Goal: Navigation & Orientation: Find specific page/section

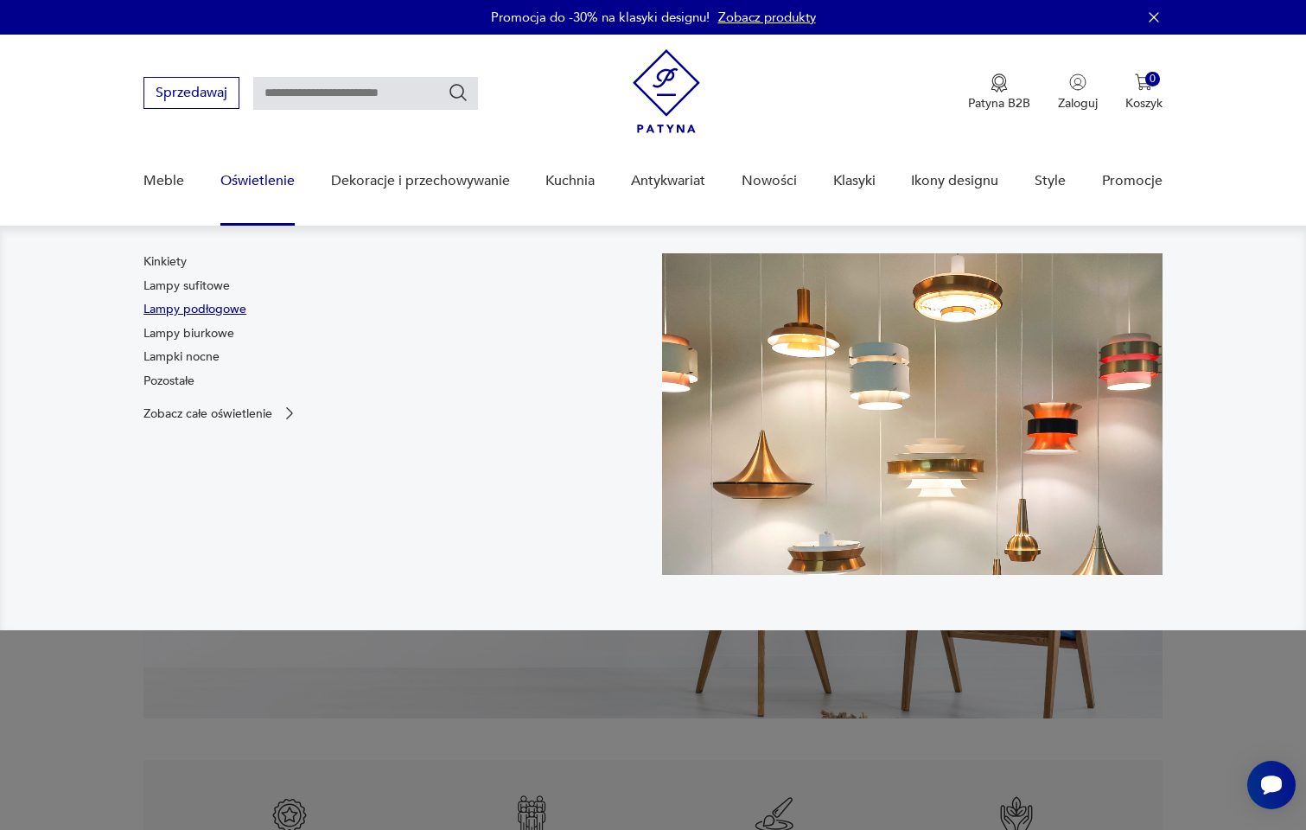
click at [191, 305] on link "Lampy podłogowe" at bounding box center [194, 309] width 103 height 17
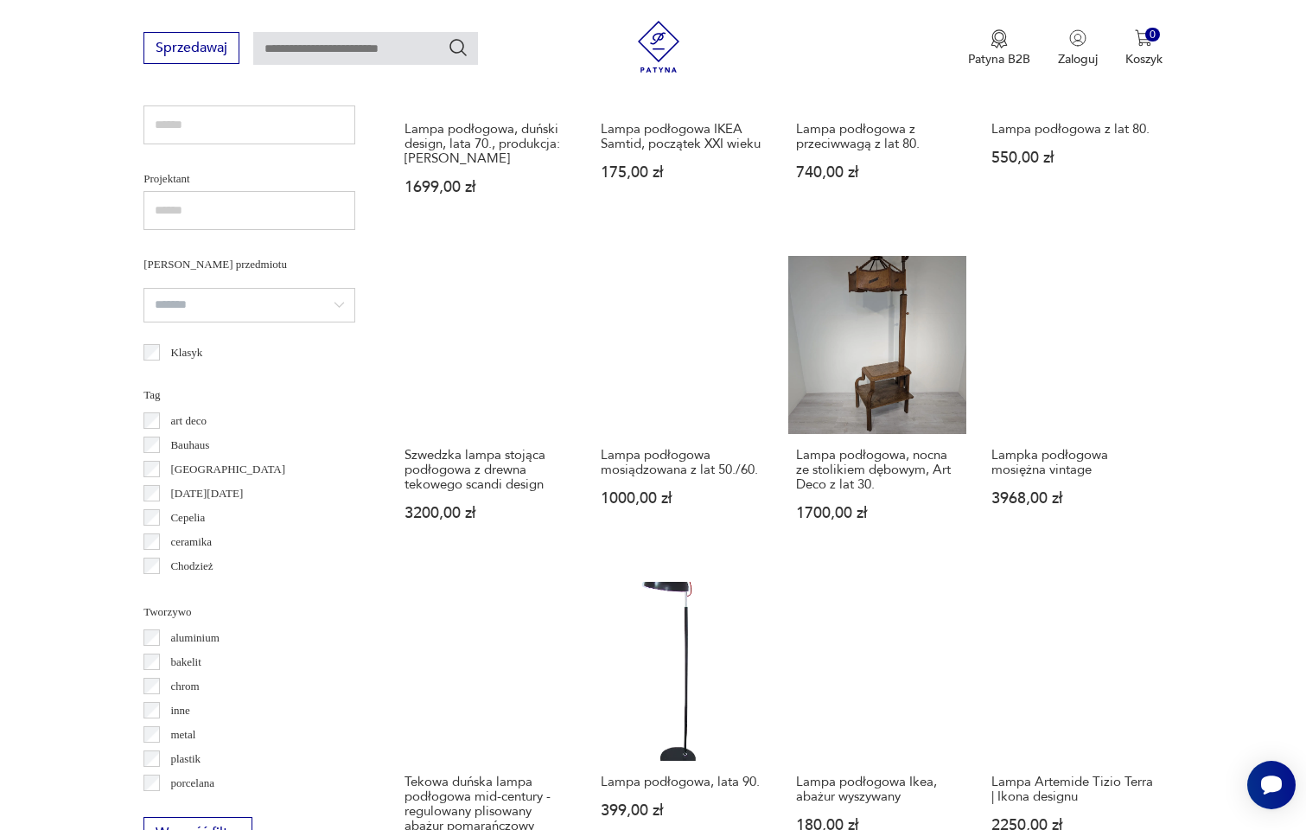
scroll to position [1455, 0]
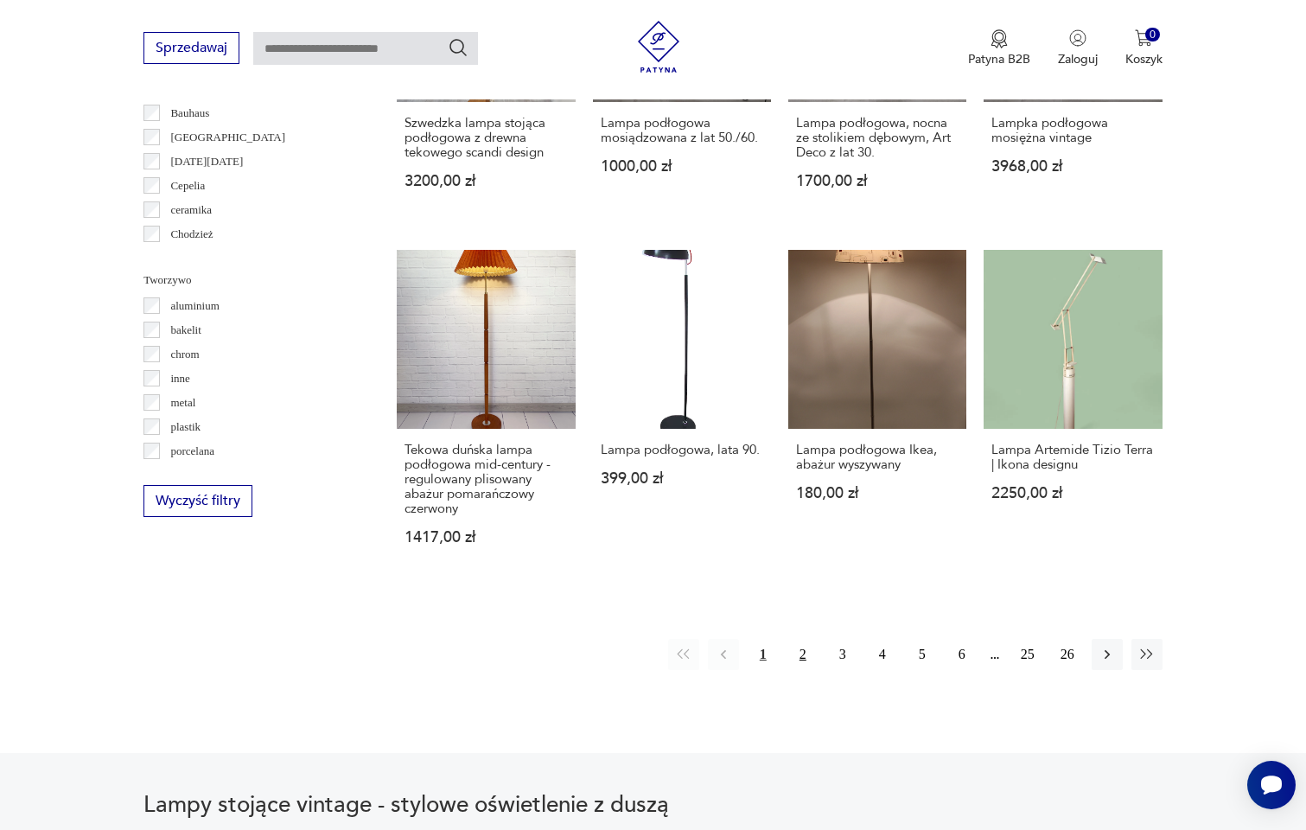
click at [804, 639] on button "2" at bounding box center [802, 654] width 31 height 31
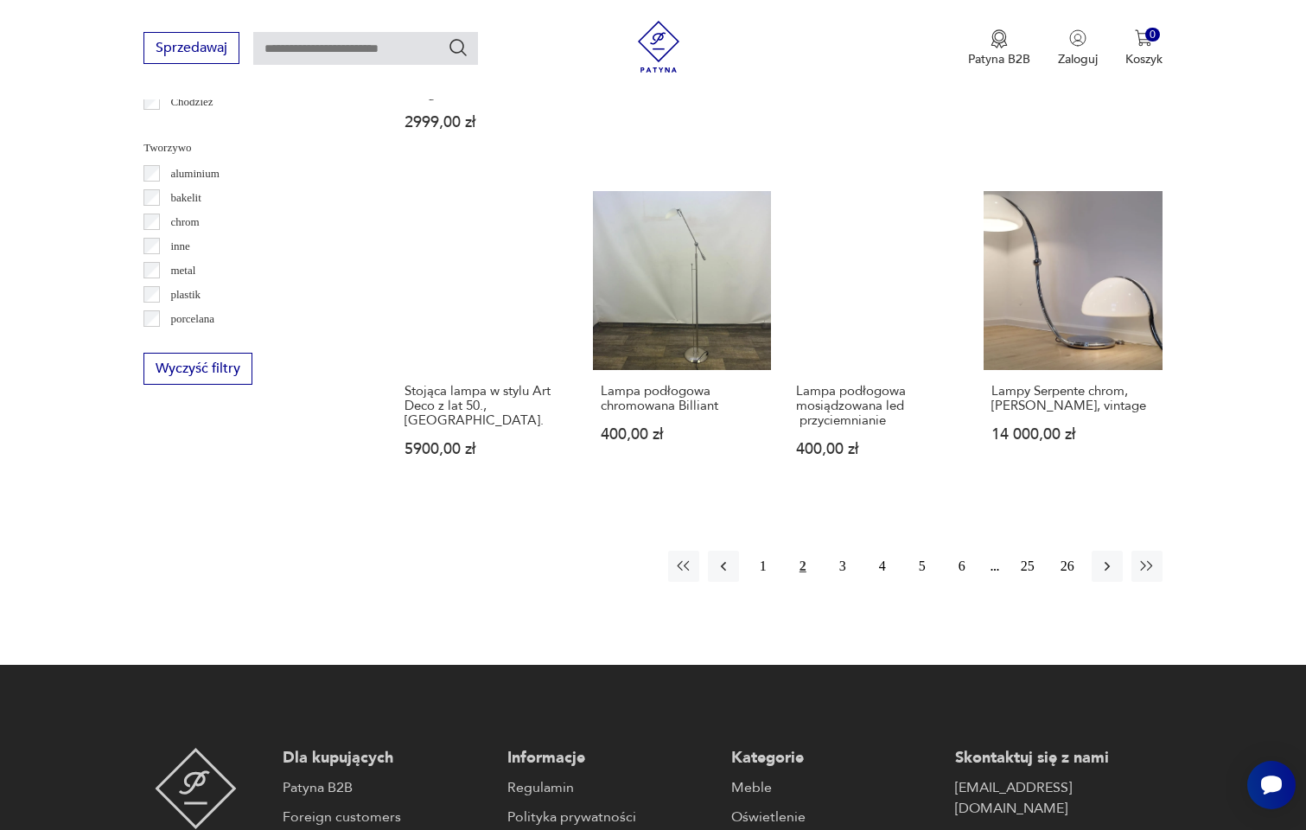
scroll to position [1592, 0]
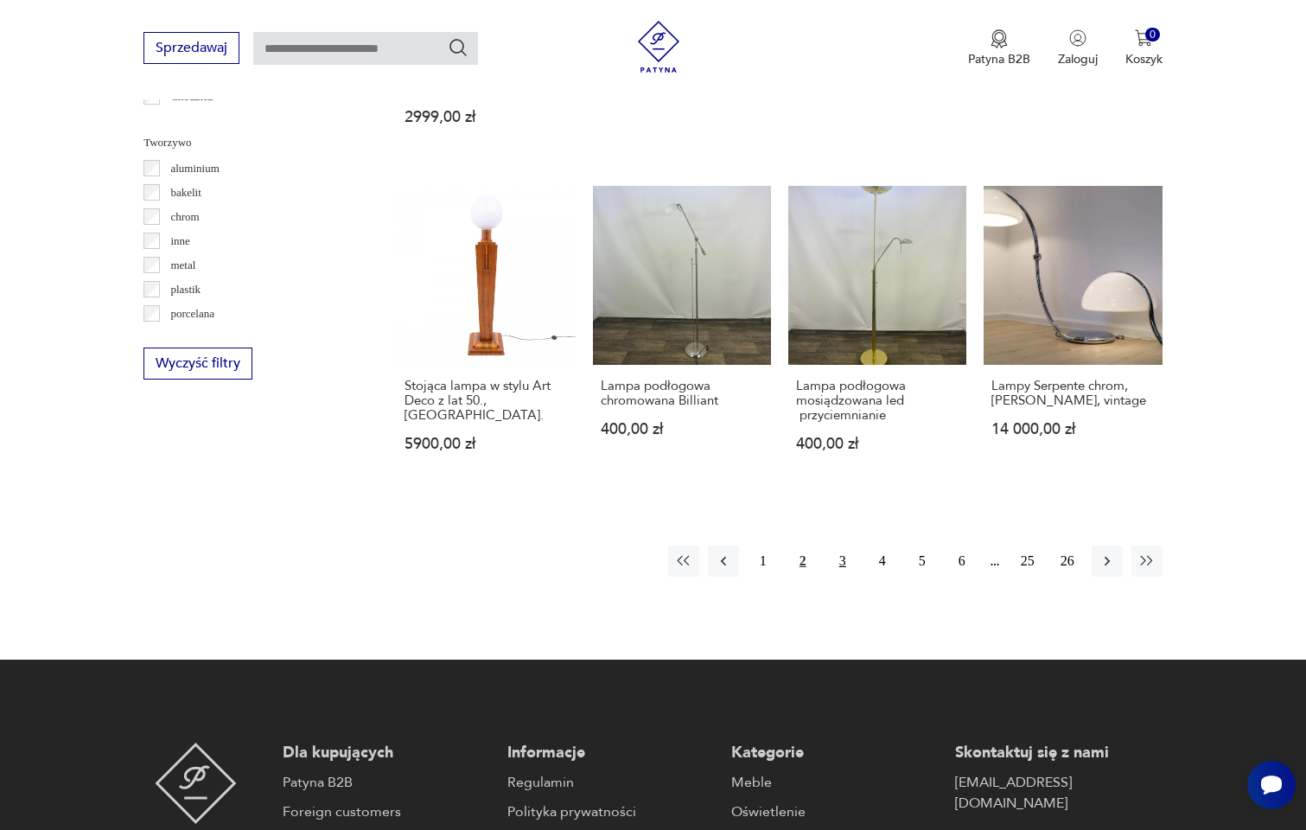
click at [838, 557] on button "3" at bounding box center [842, 560] width 31 height 31
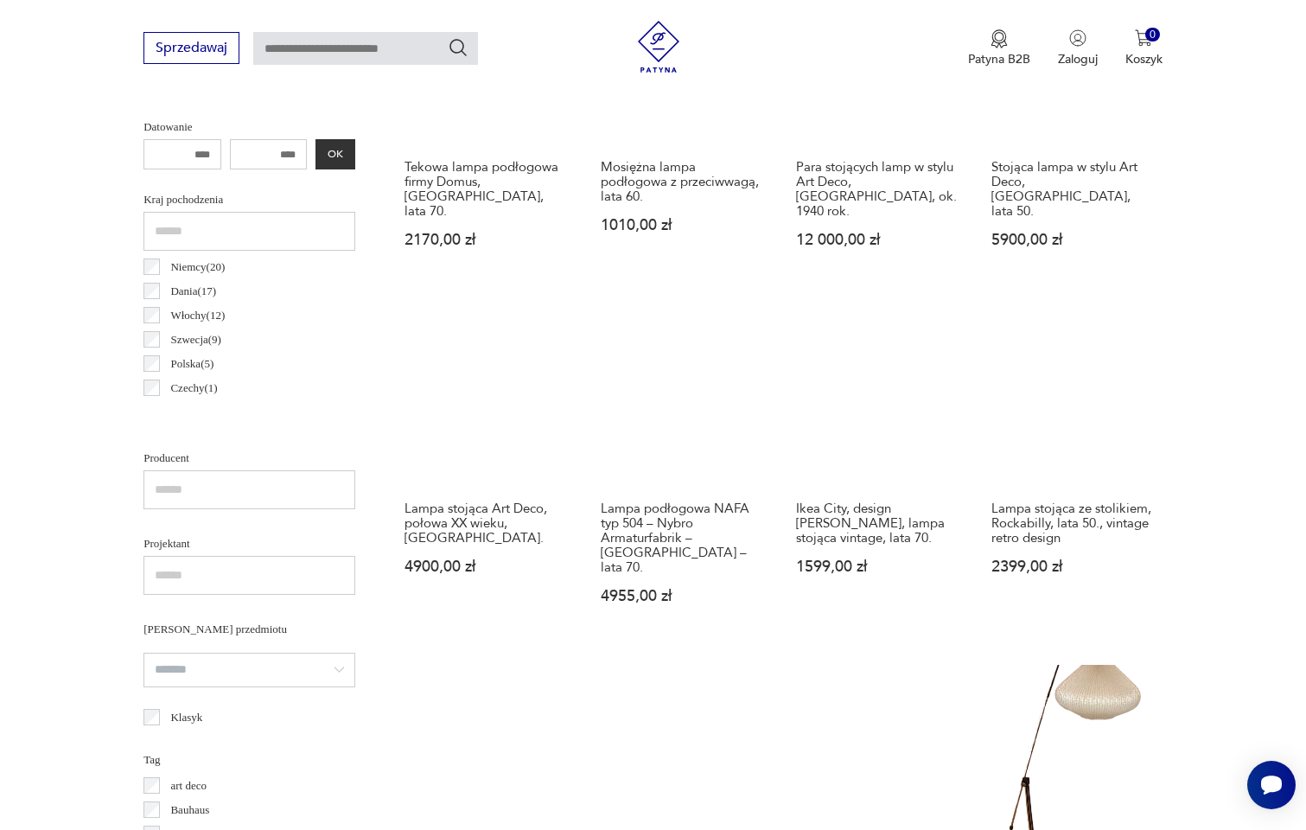
scroll to position [769, 0]
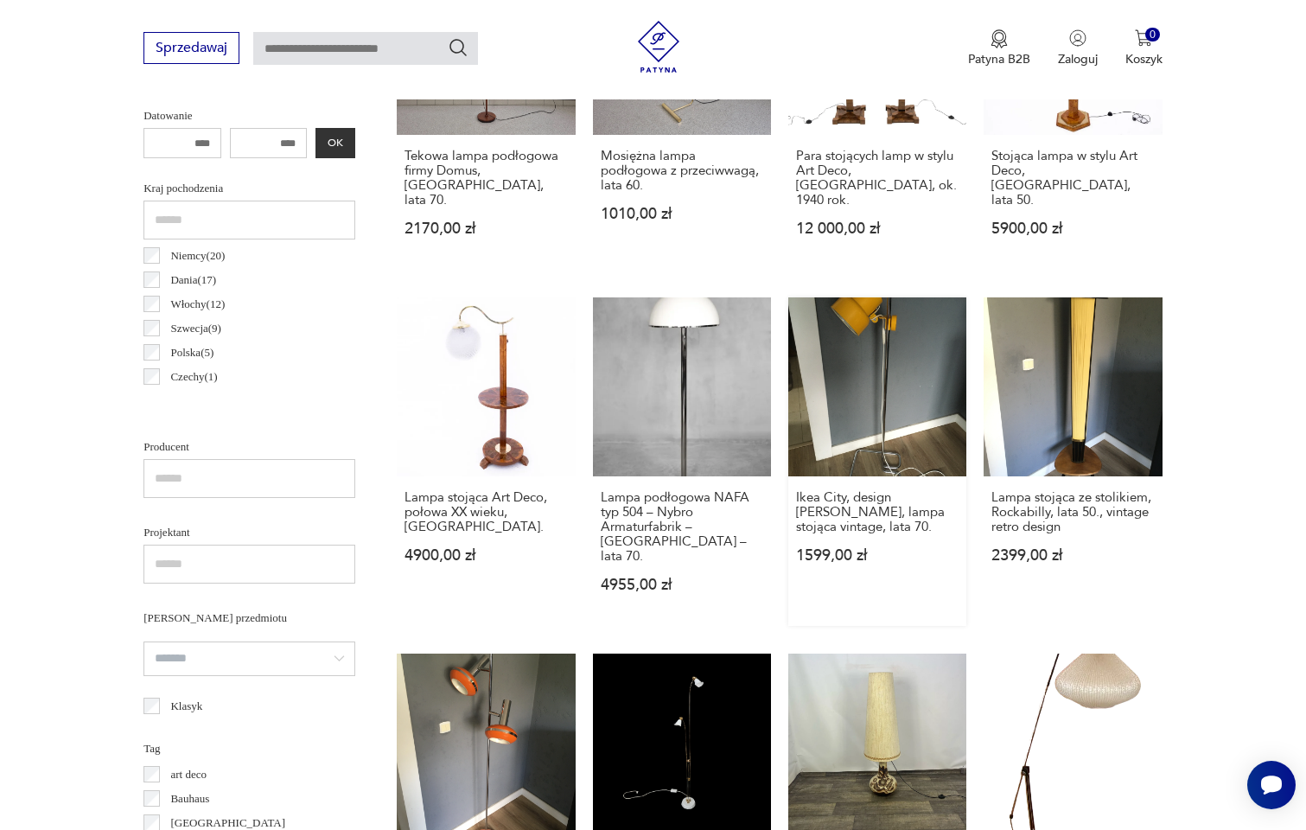
click at [865, 413] on link "Ikea City, design [PERSON_NAME], lampa stojąca vintage, lata 70. 1599,00 zł" at bounding box center [877, 461] width 178 height 328
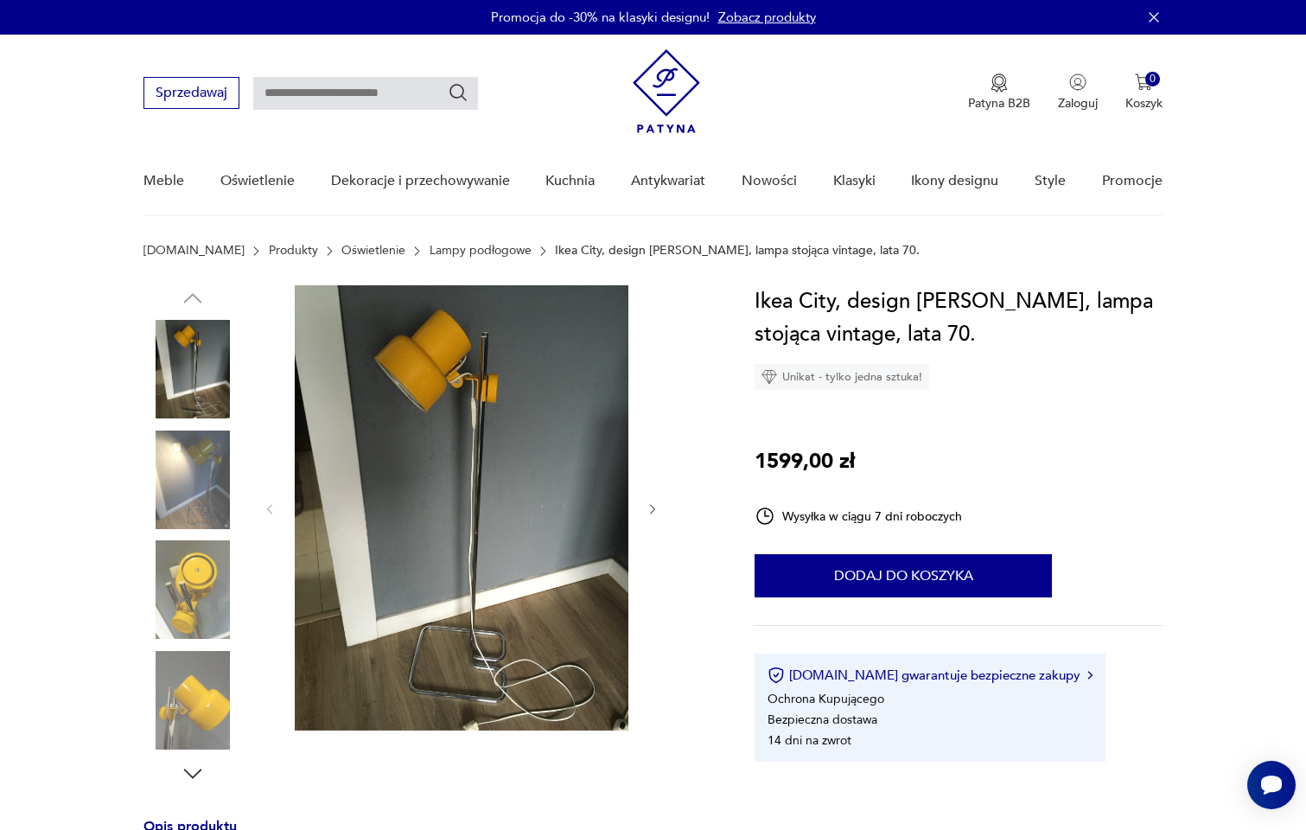
click at [194, 583] on img at bounding box center [192, 589] width 99 height 99
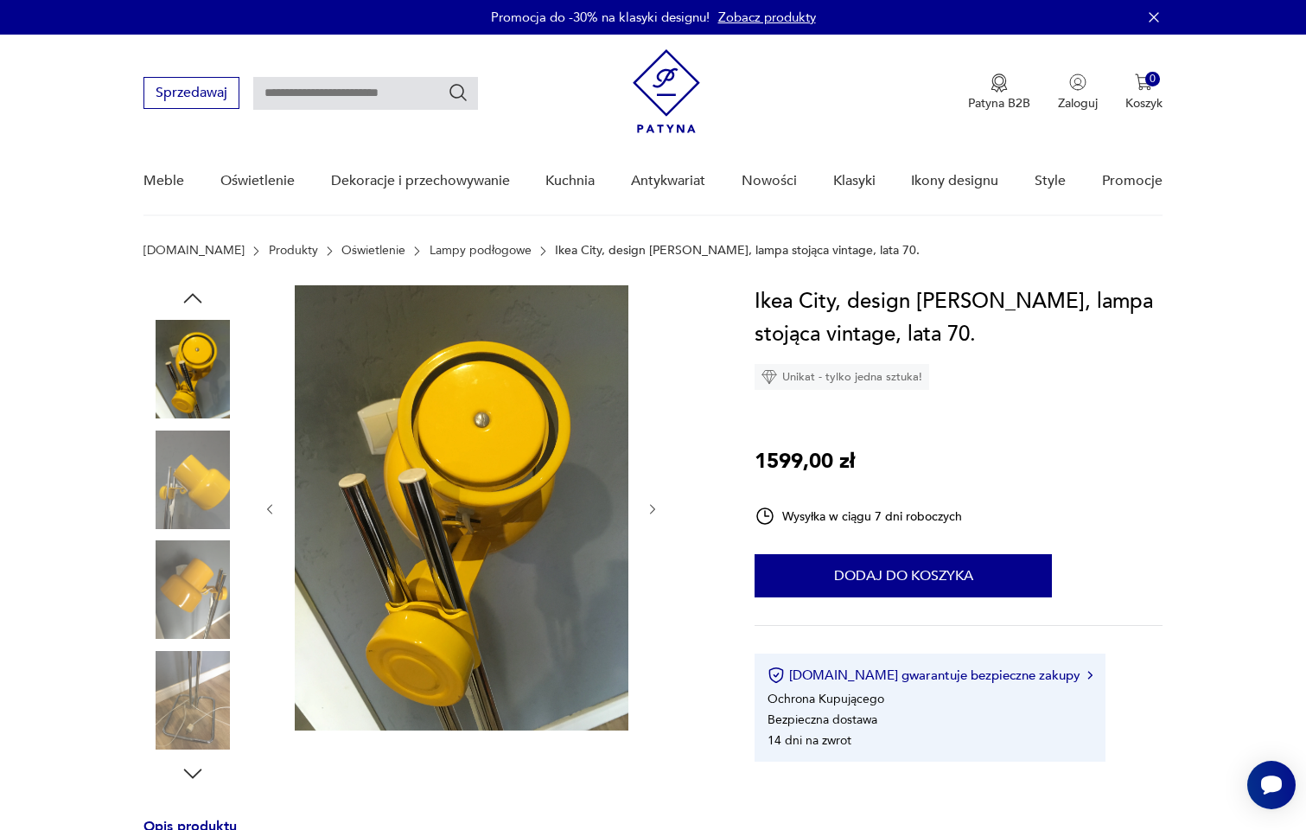
click at [200, 491] on img at bounding box center [192, 479] width 99 height 99
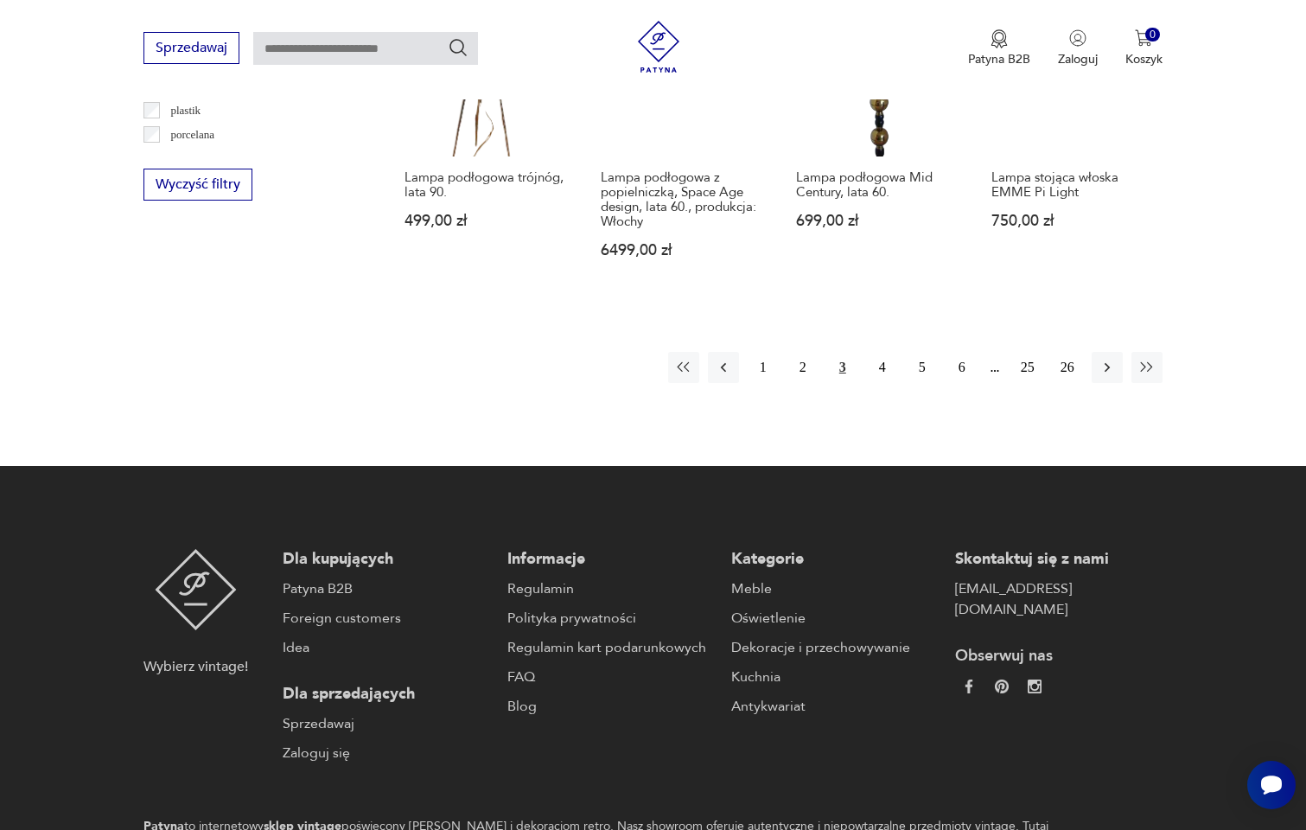
scroll to position [1781, 0]
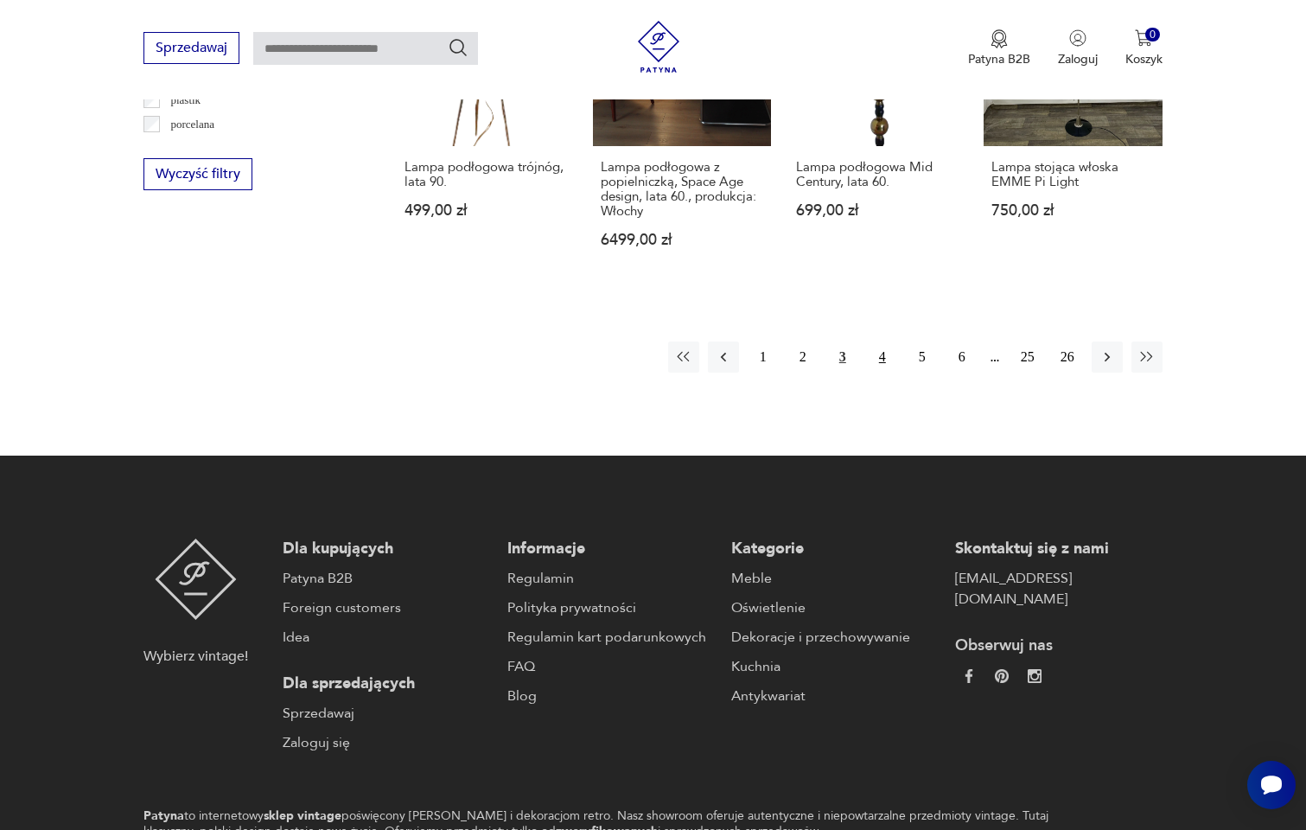
click at [879, 341] on button "4" at bounding box center [882, 356] width 31 height 31
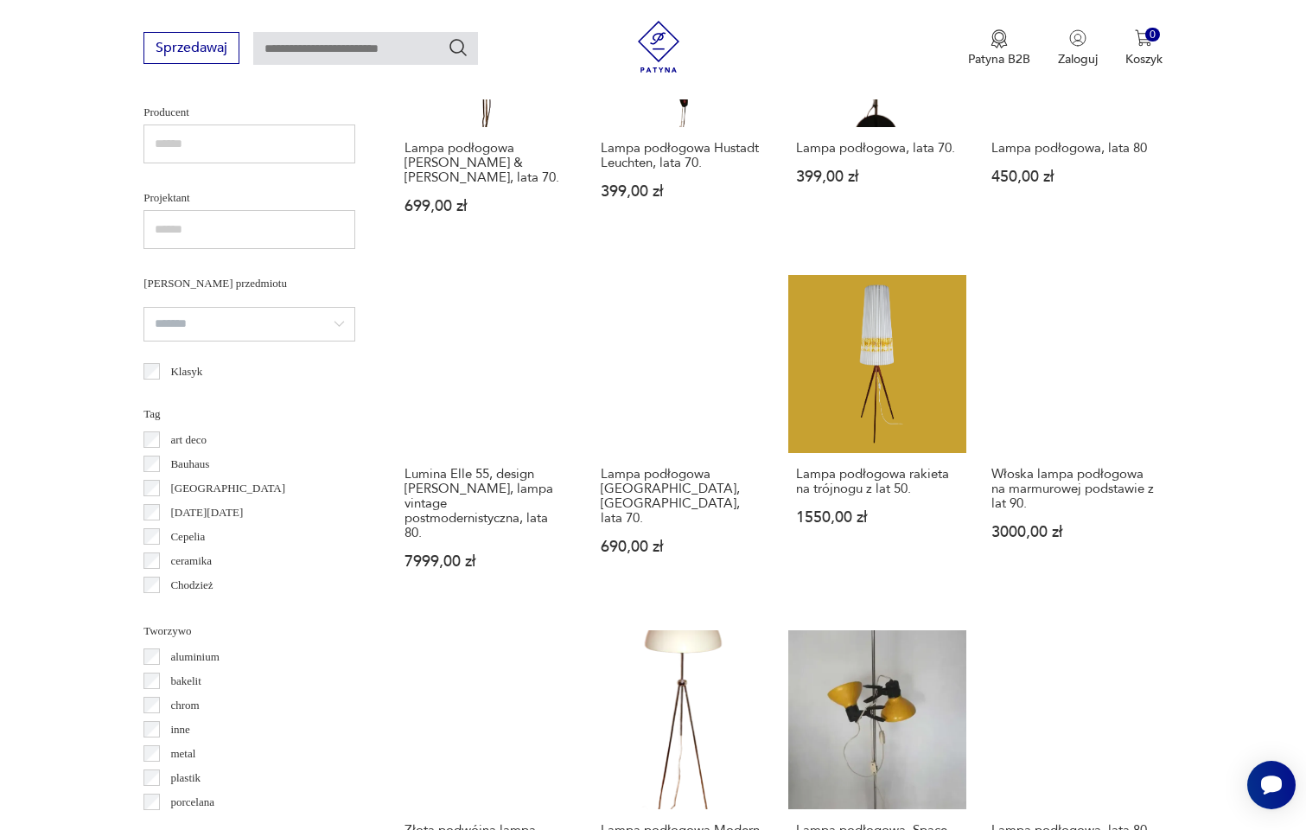
scroll to position [1365, 0]
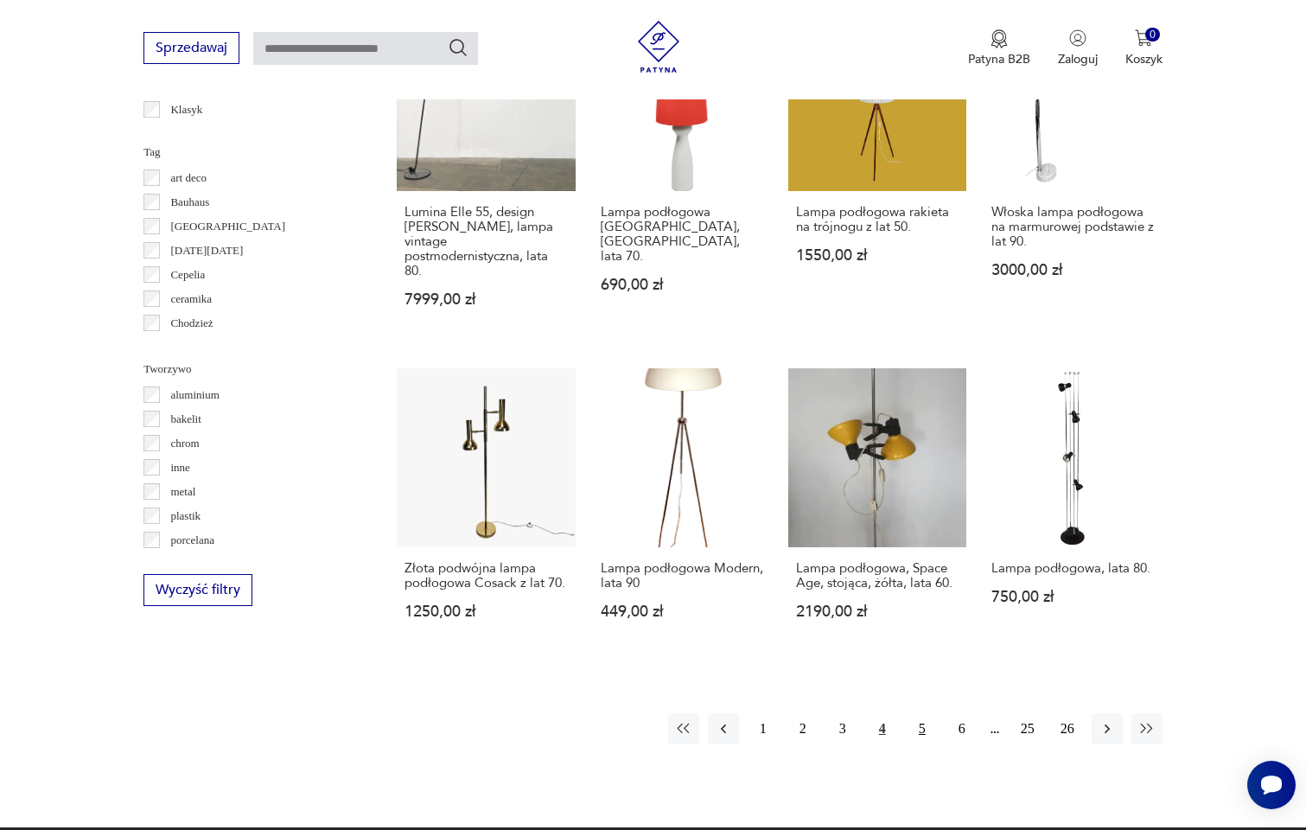
click at [916, 713] on button "5" at bounding box center [922, 728] width 31 height 31
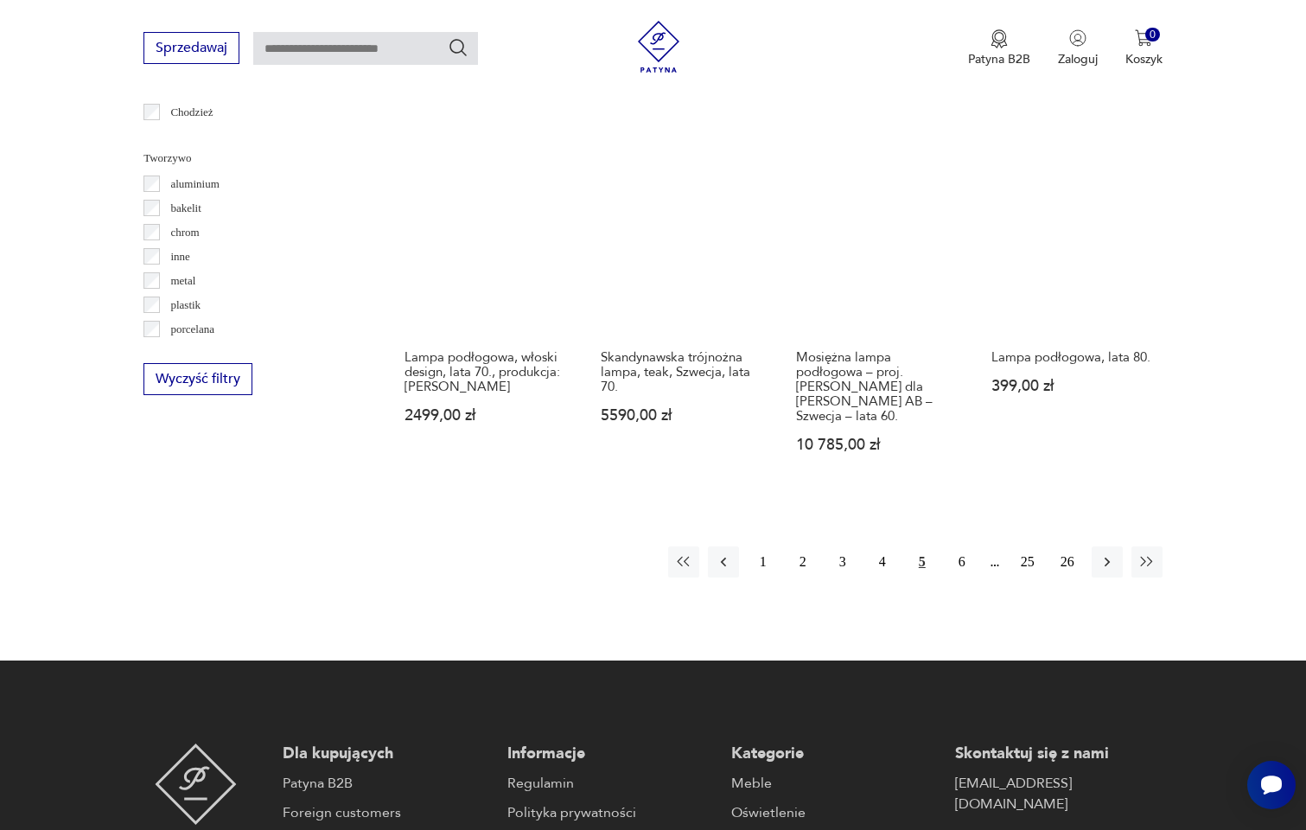
scroll to position [1881, 0]
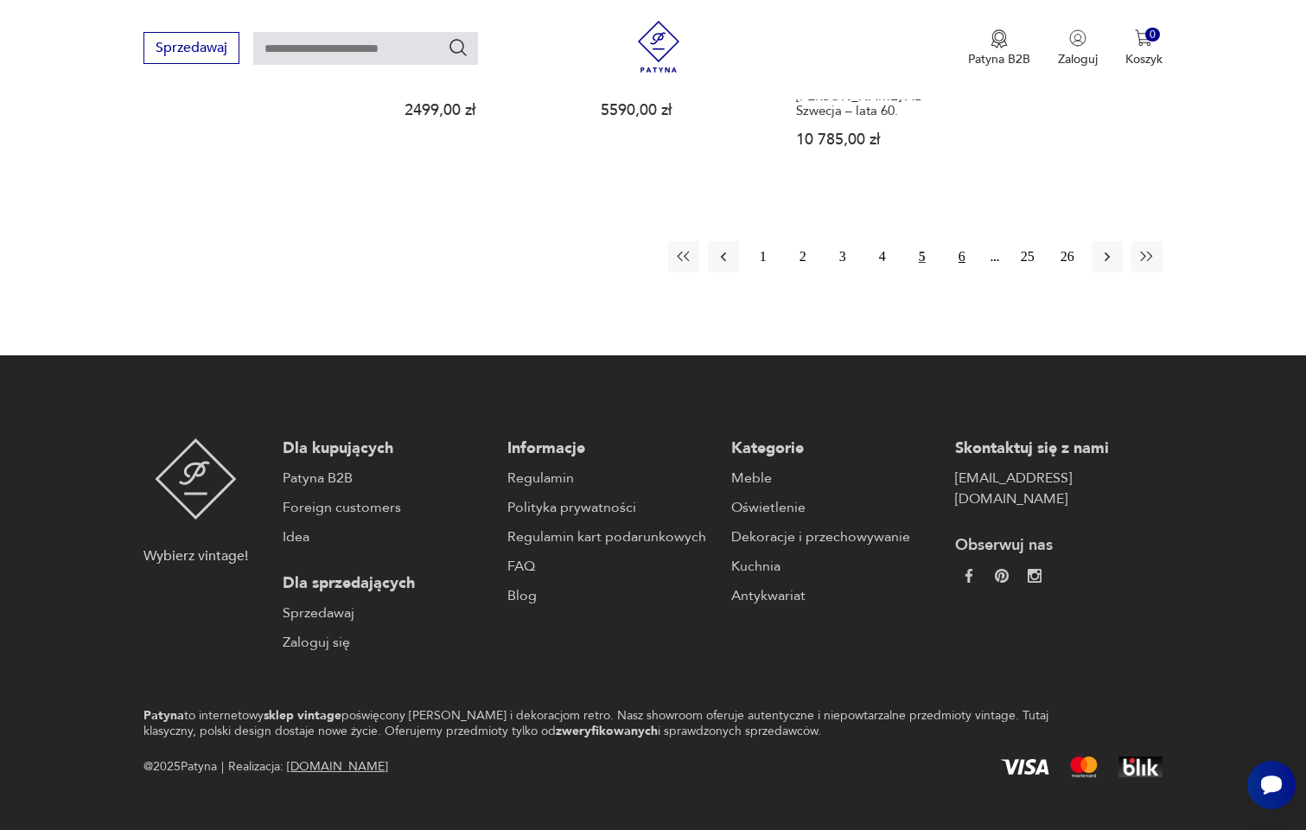
click at [961, 241] on button "6" at bounding box center [961, 256] width 31 height 31
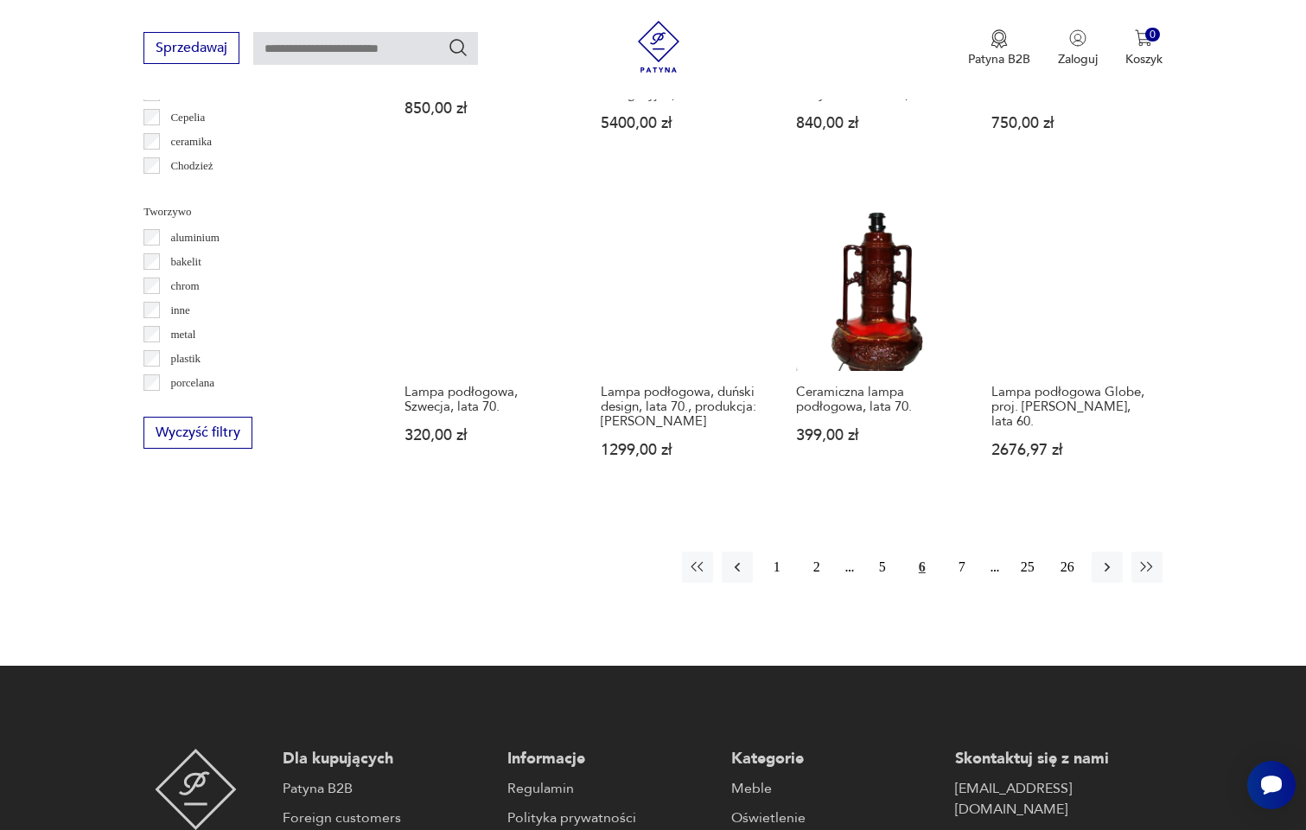
scroll to position [1548, 0]
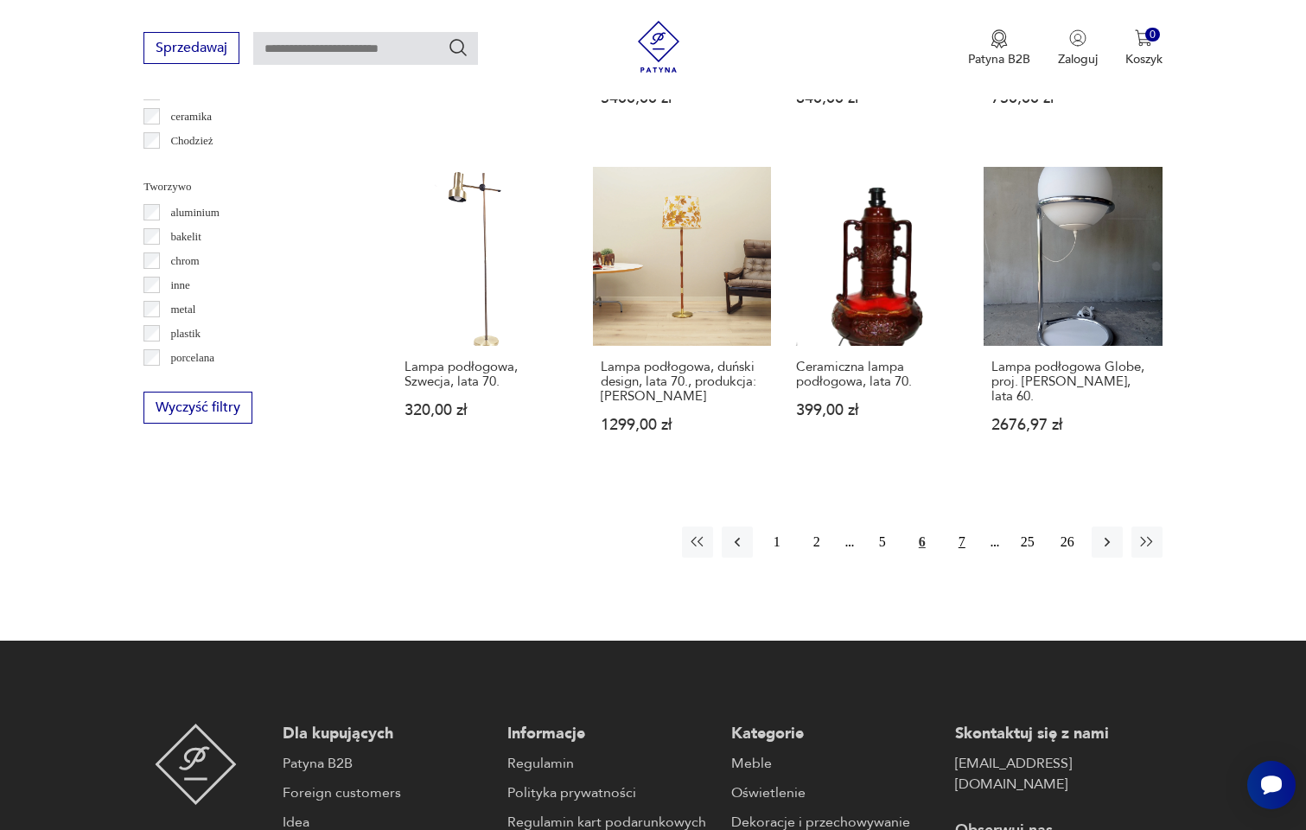
click at [965, 538] on button "7" at bounding box center [961, 541] width 31 height 31
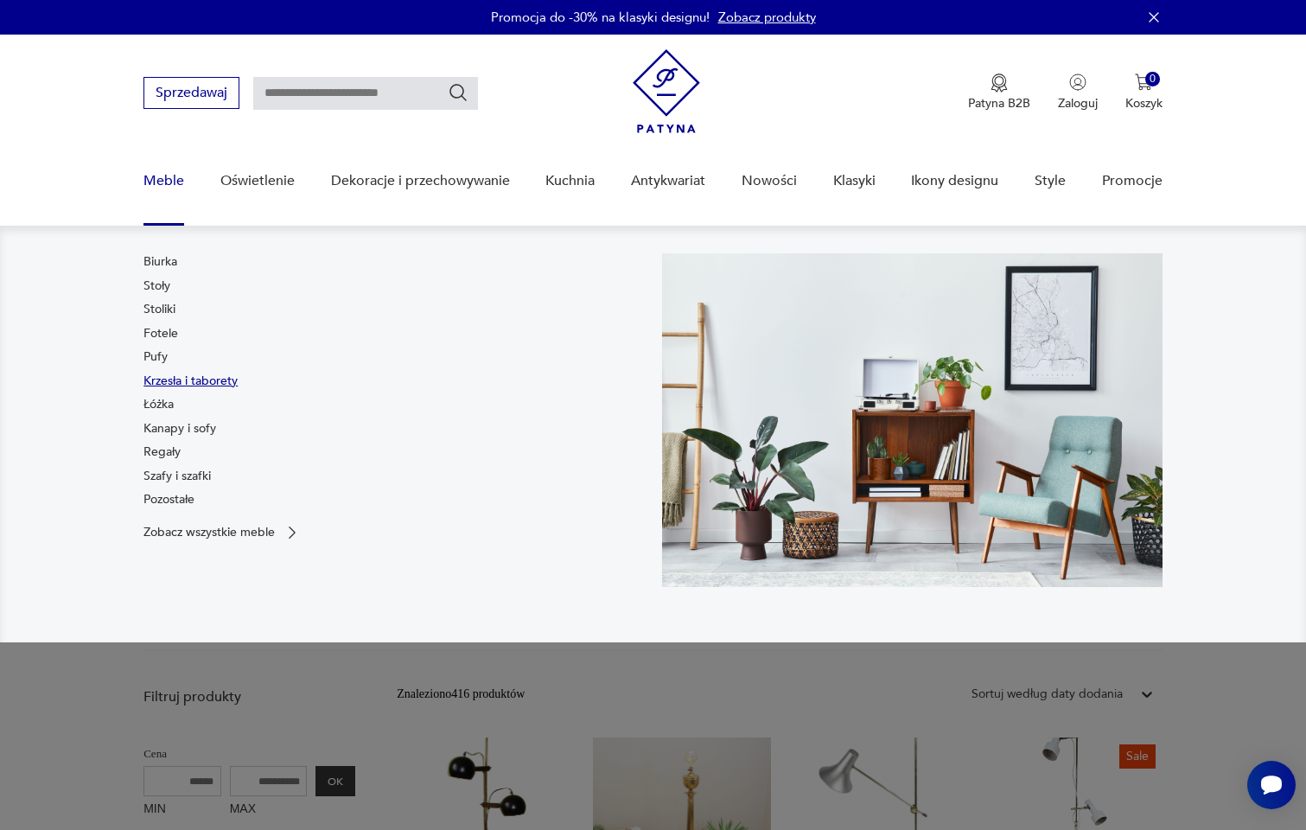
click at [168, 377] on link "Krzesła i taborety" at bounding box center [190, 380] width 94 height 17
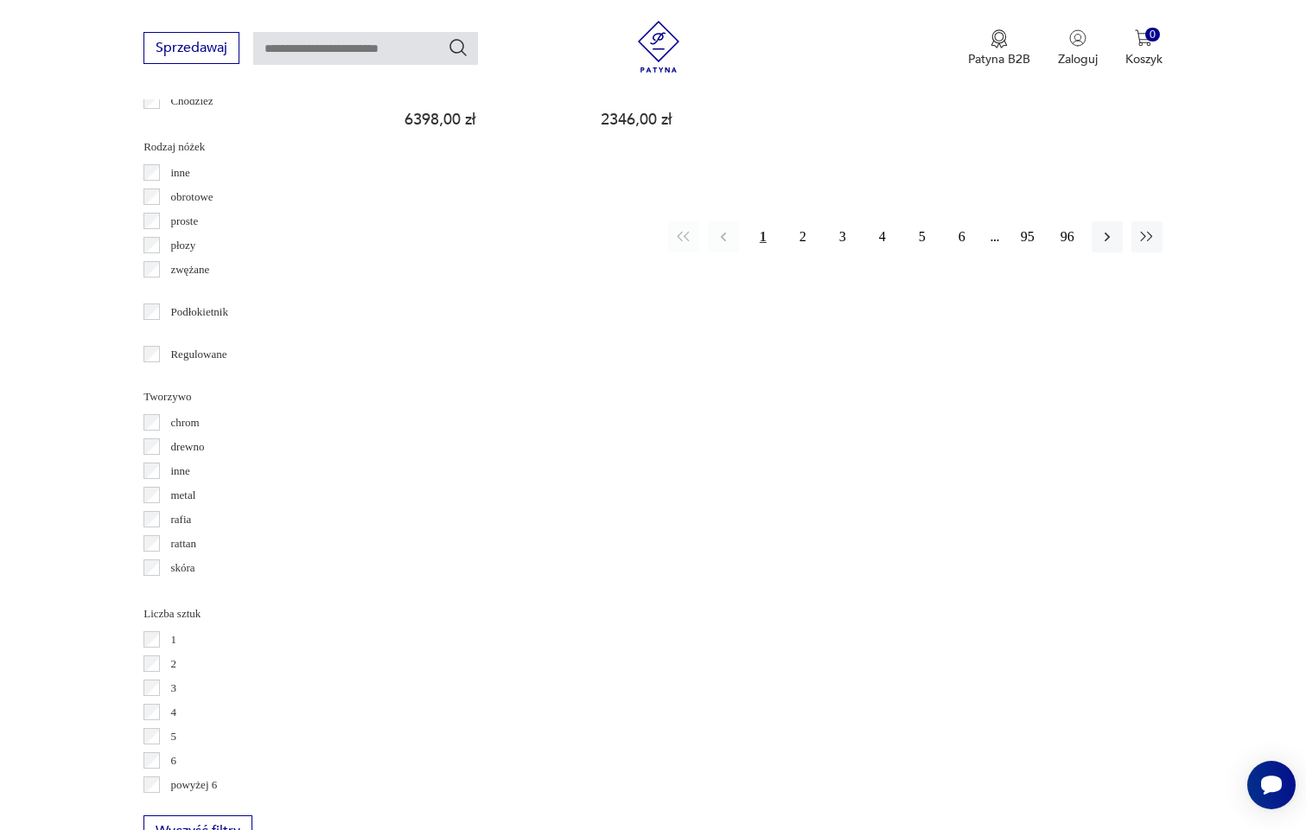
scroll to position [1796, 0]
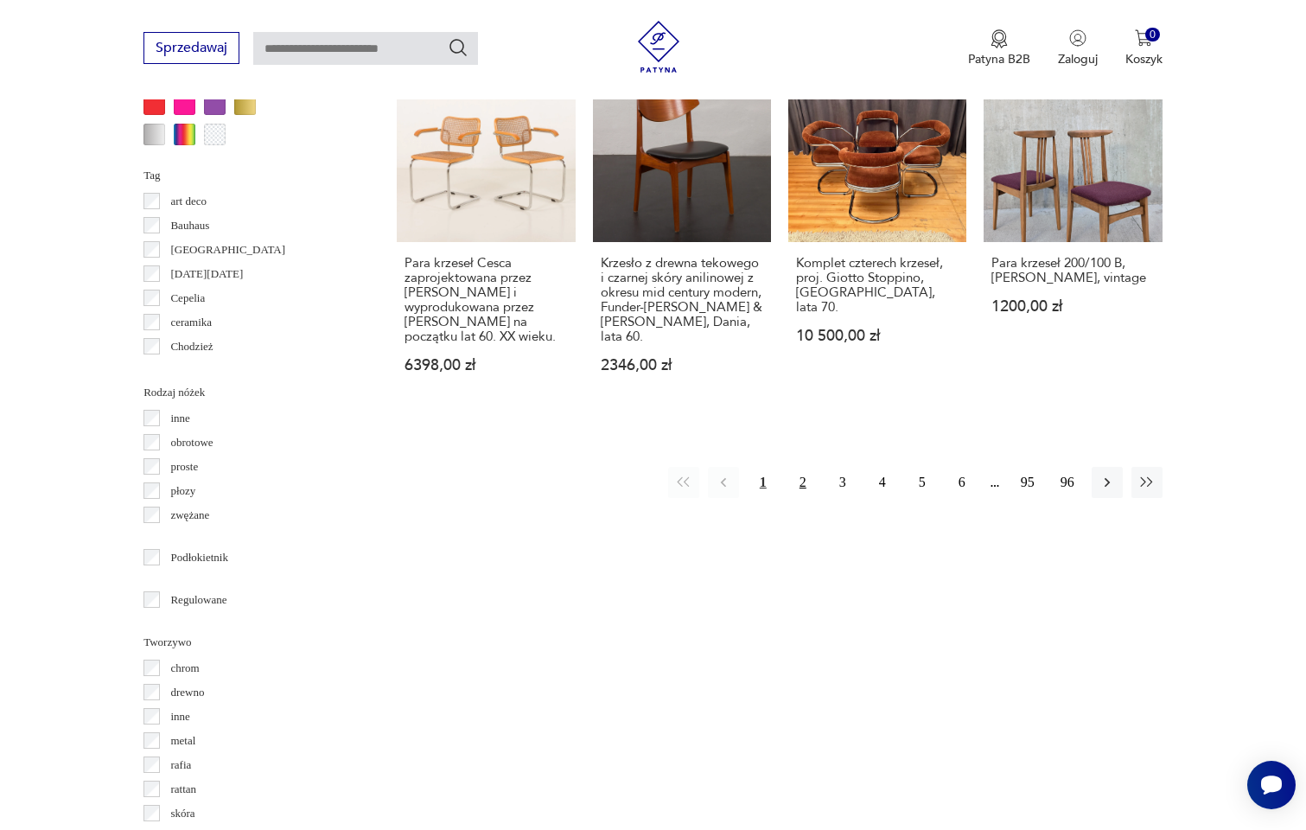
click at [804, 467] on button "2" at bounding box center [802, 482] width 31 height 31
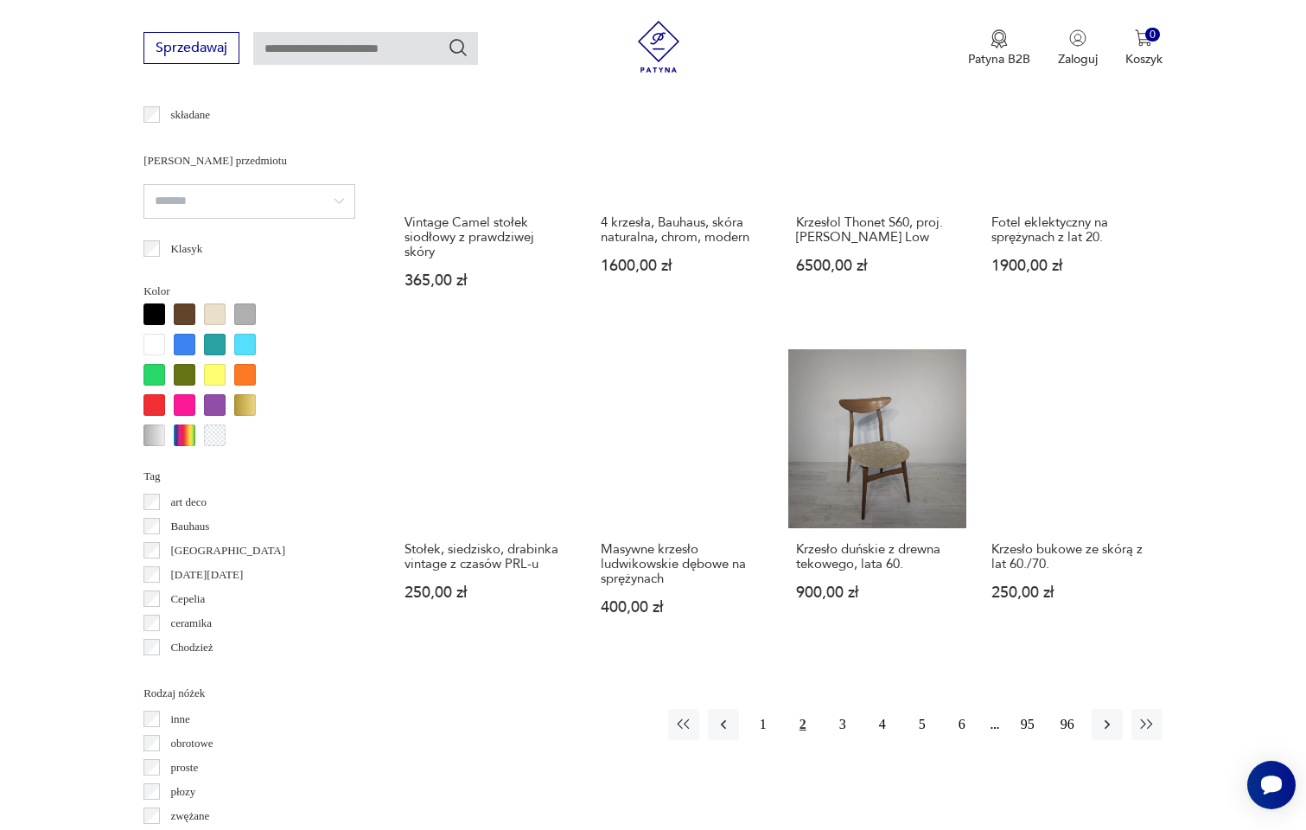
scroll to position [1603, 0]
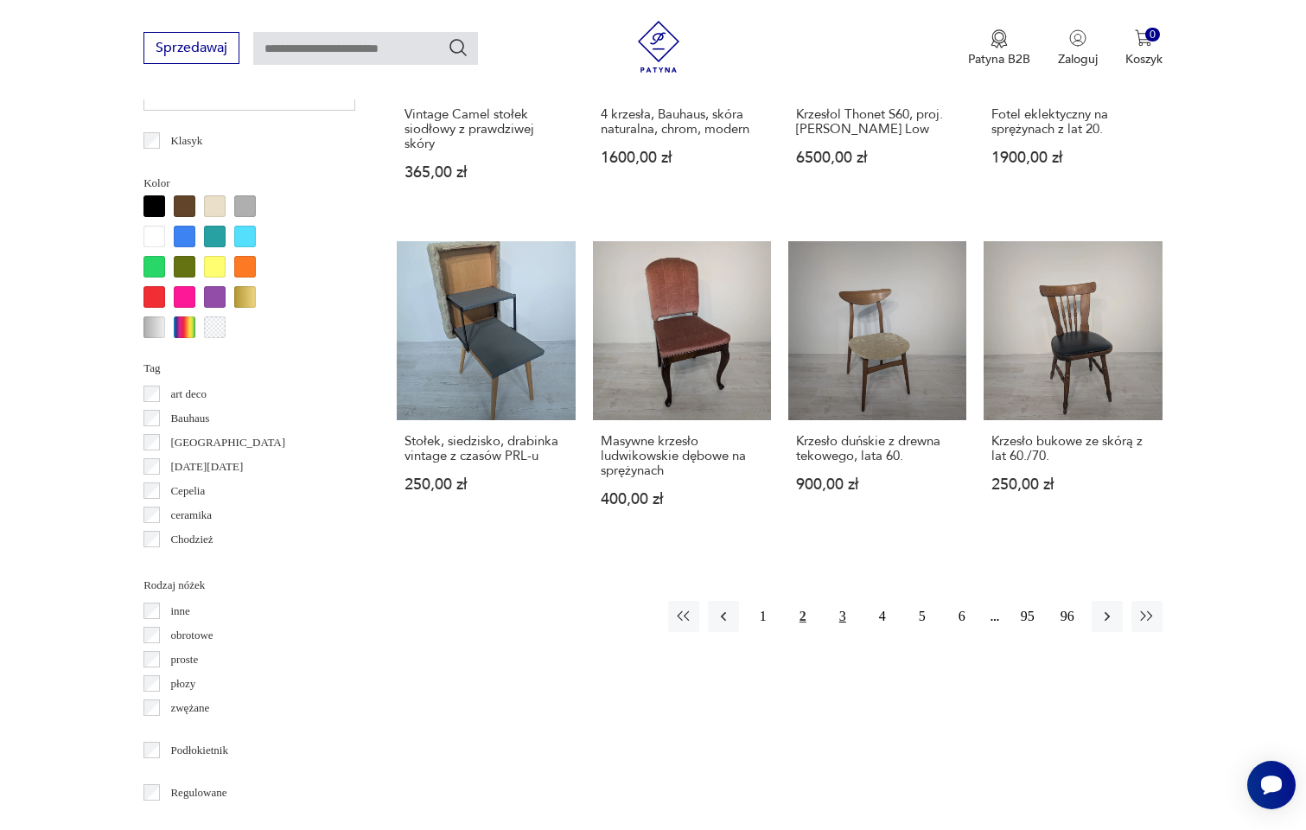
click at [844, 601] on button "3" at bounding box center [842, 616] width 31 height 31
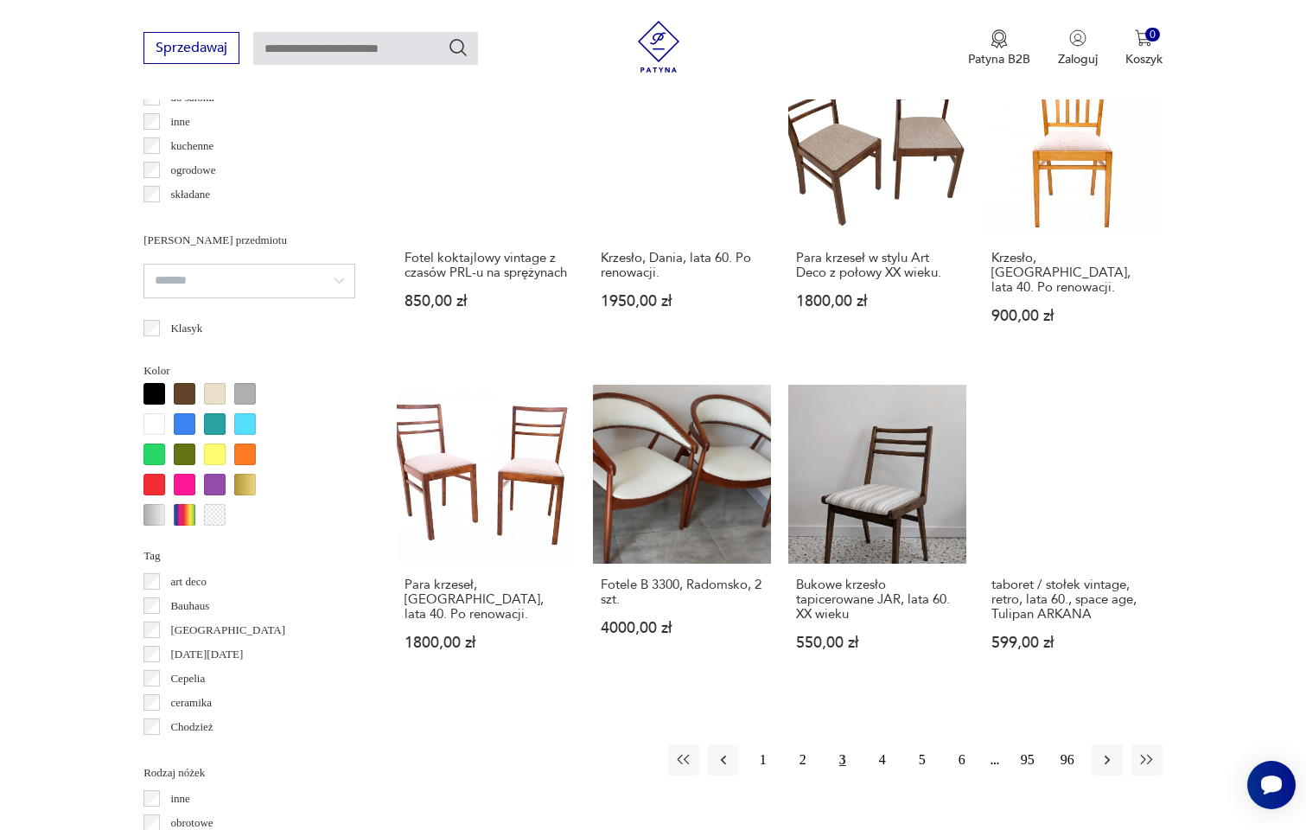
scroll to position [1512, 0]
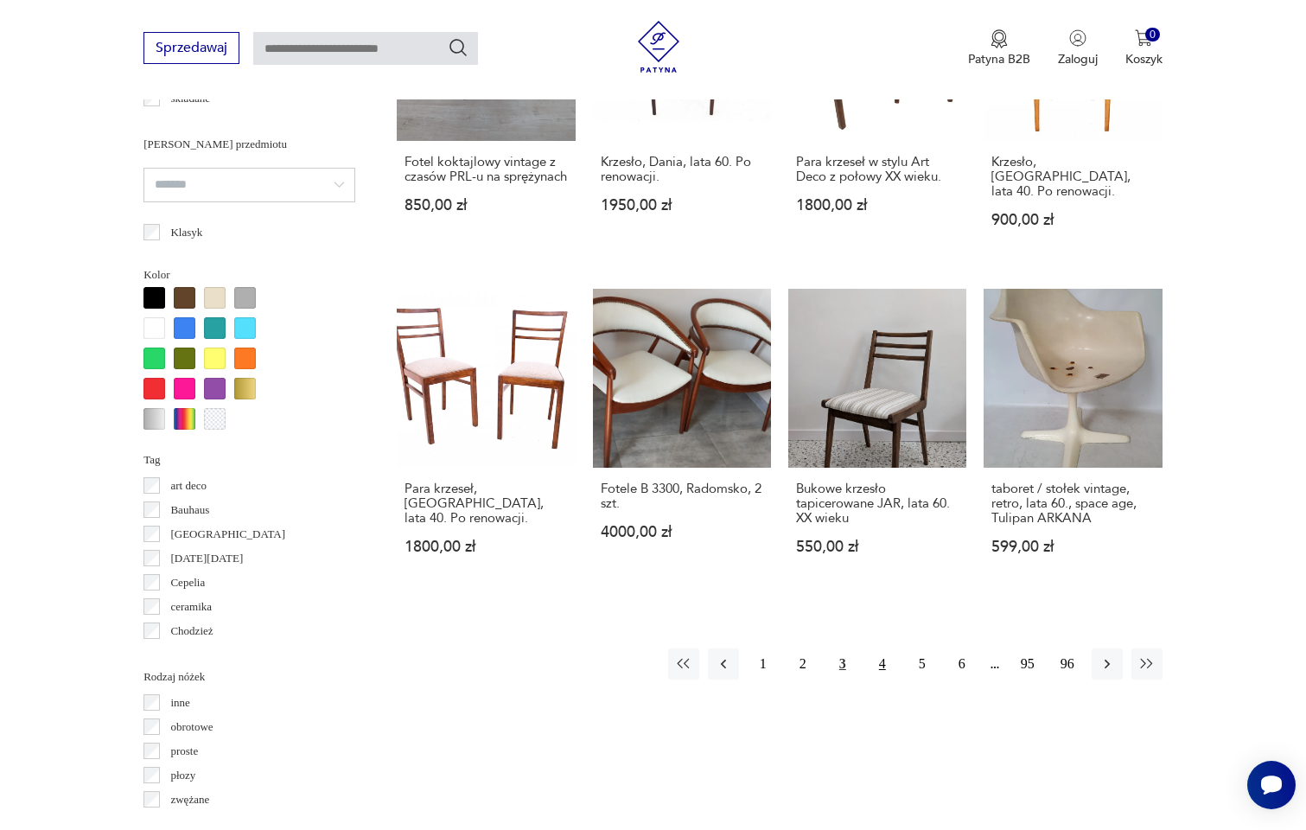
click at [887, 648] on button "4" at bounding box center [882, 663] width 31 height 31
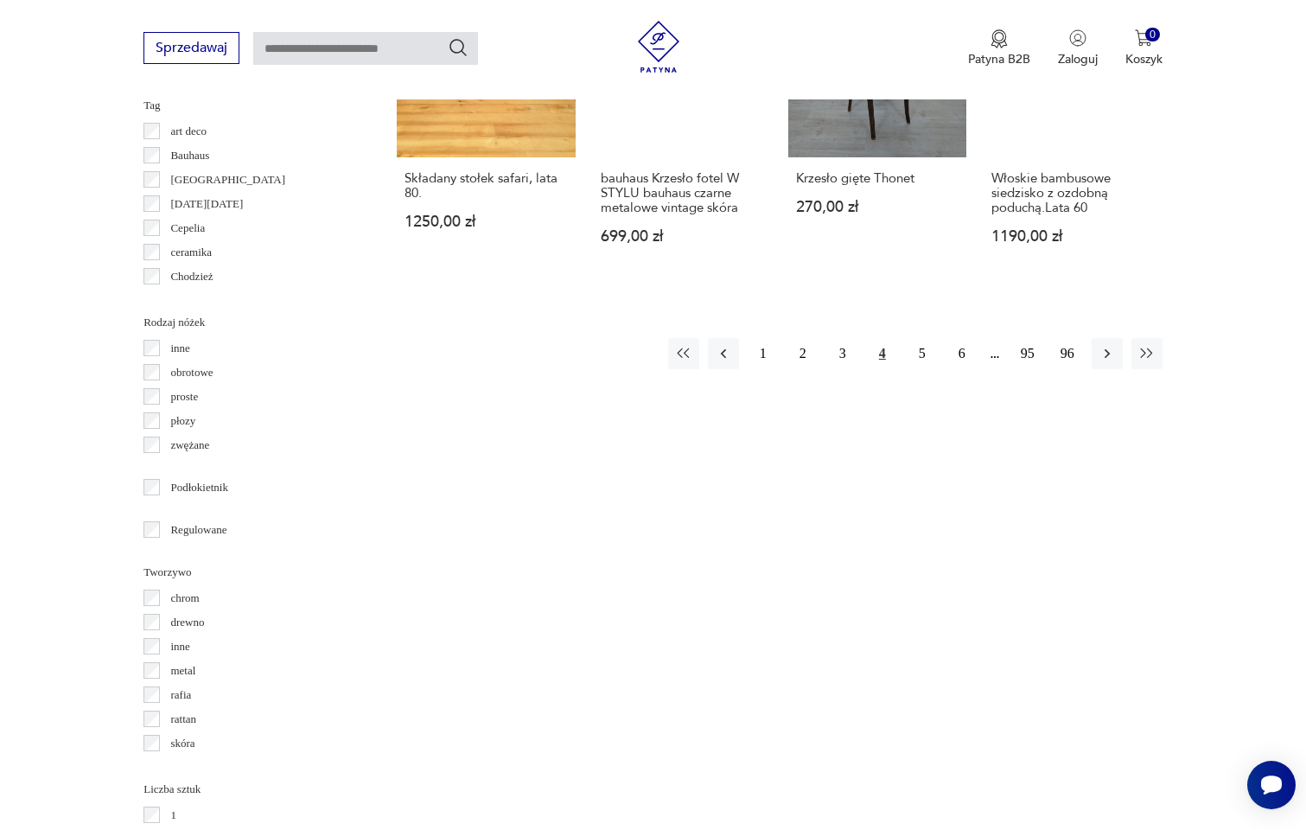
scroll to position [1996, 0]
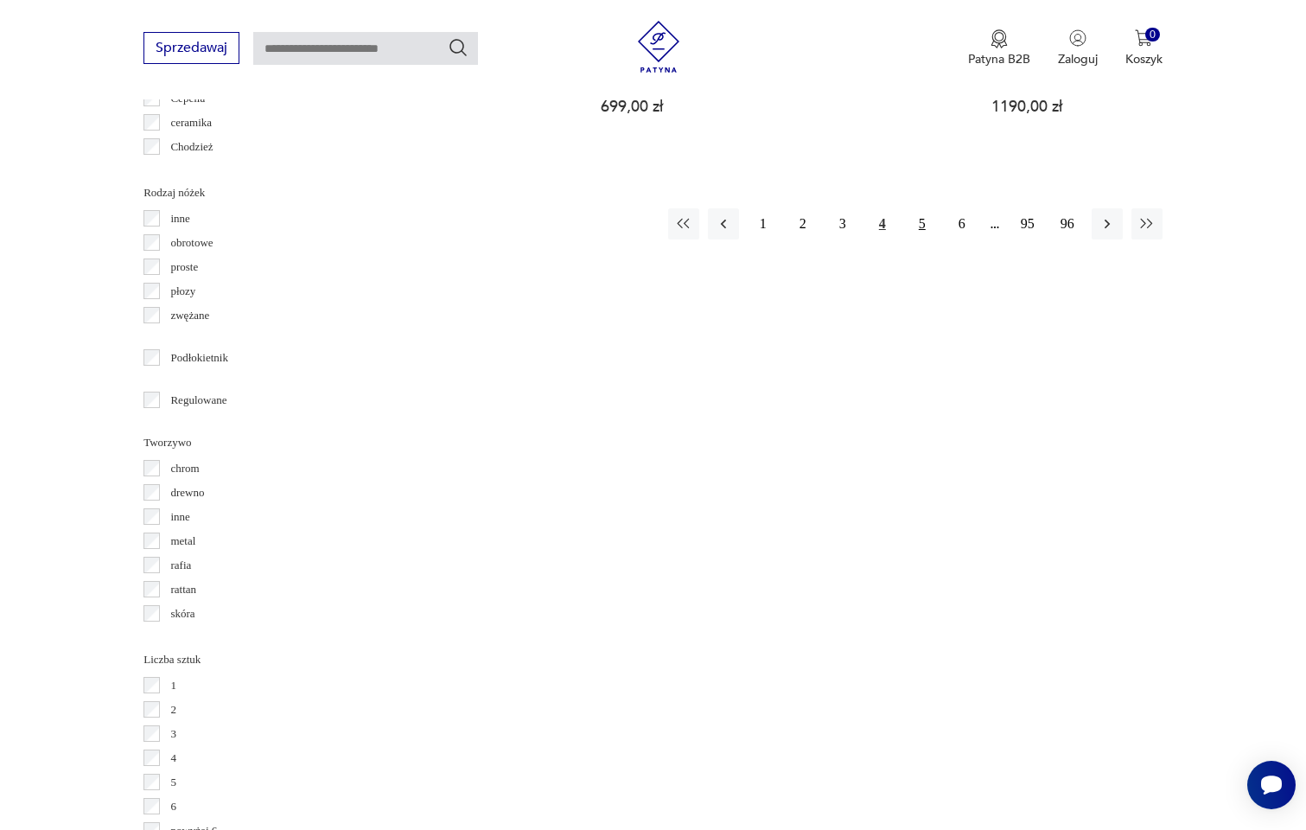
click at [917, 208] on button "5" at bounding box center [922, 223] width 31 height 31
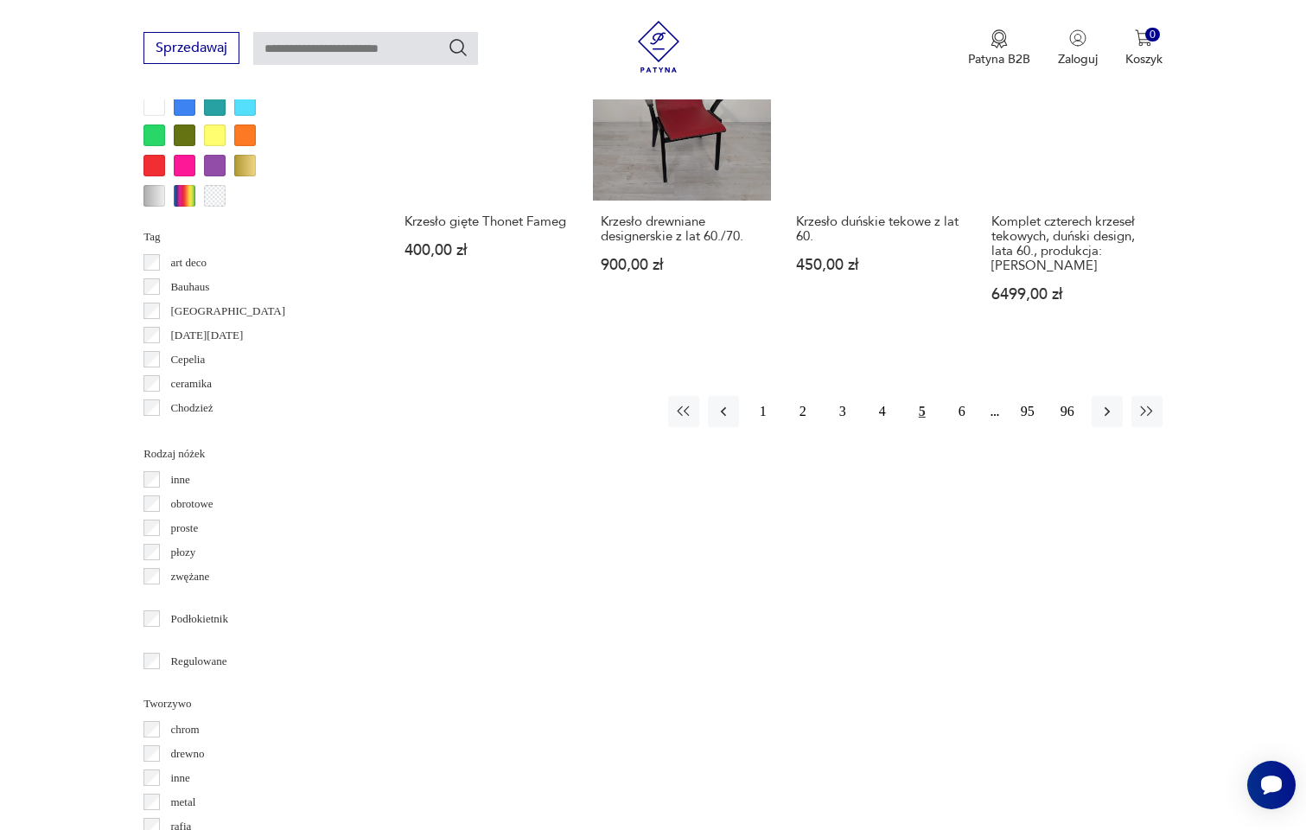
scroll to position [1755, 0]
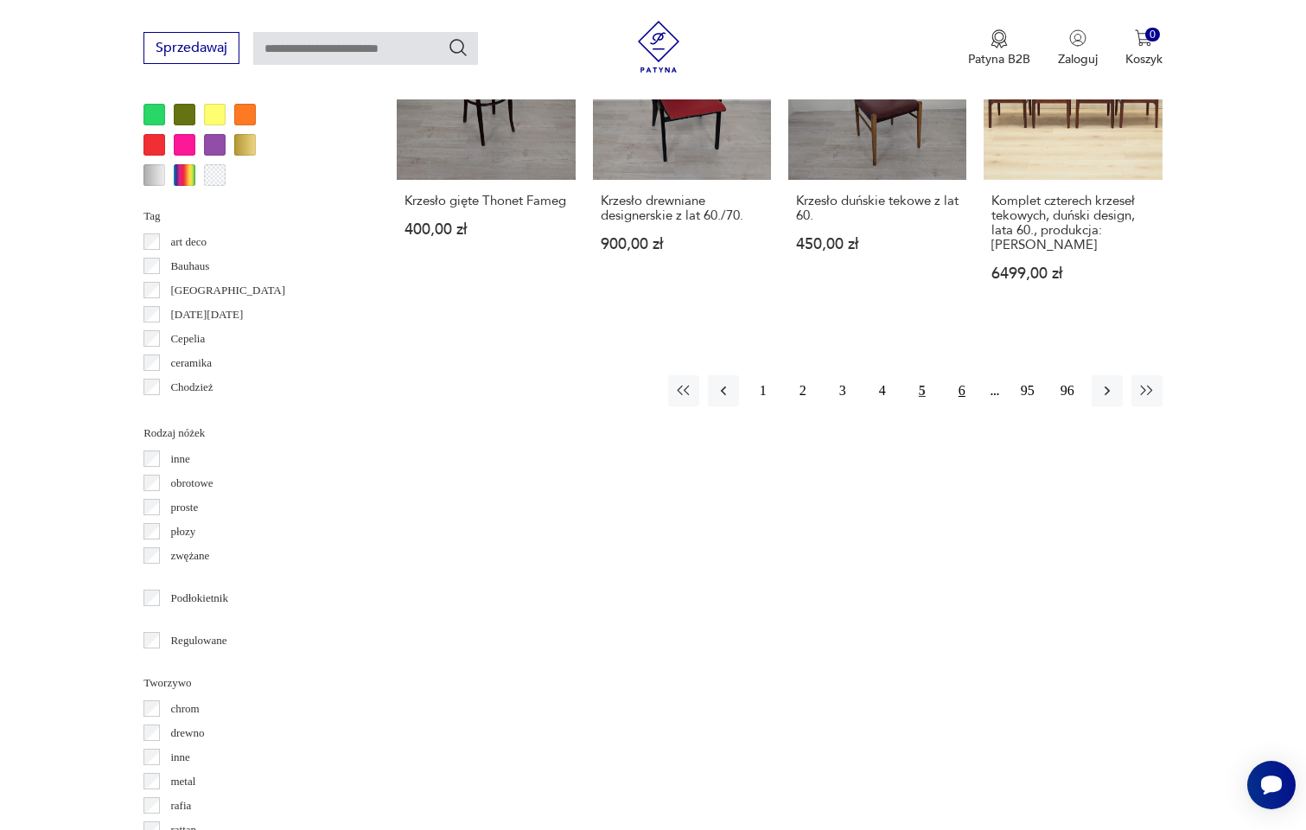
click at [955, 375] on button "6" at bounding box center [961, 390] width 31 height 31
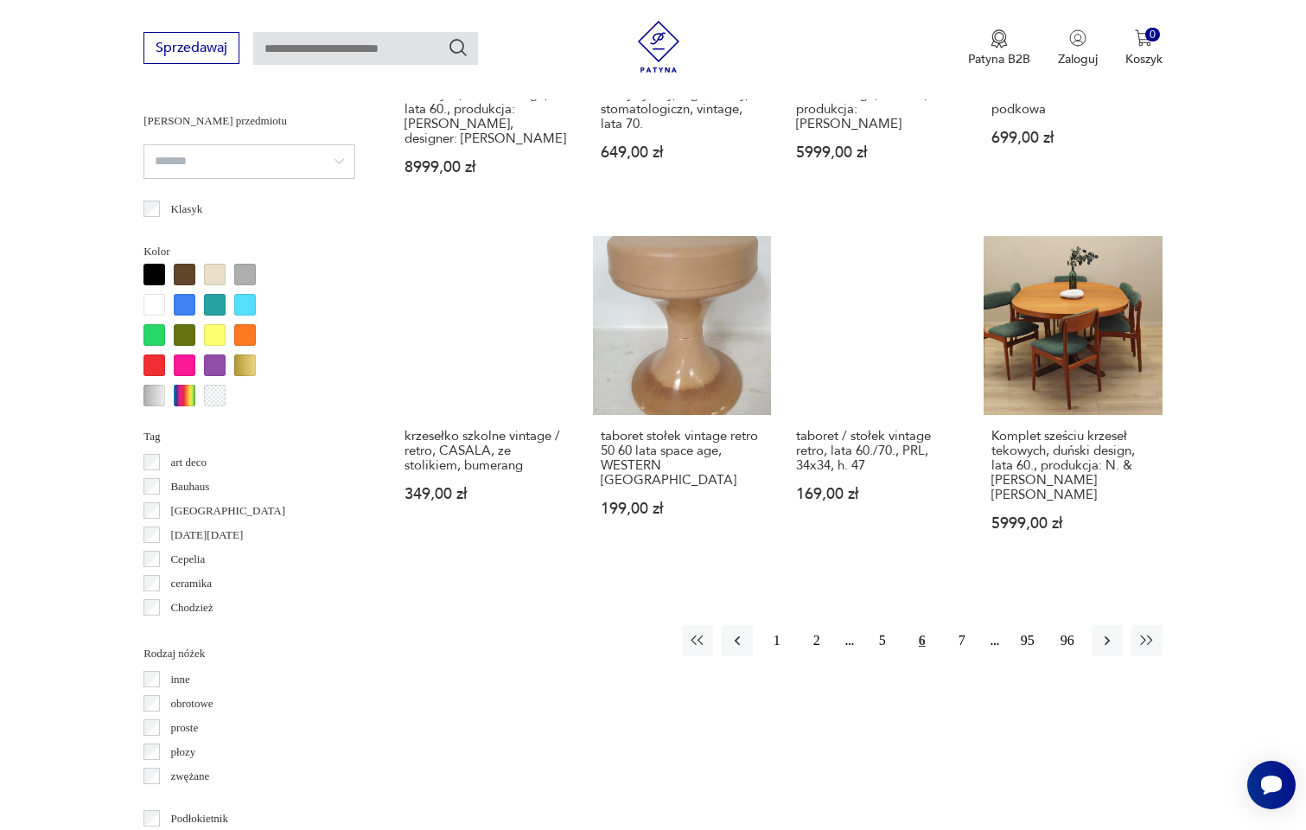
scroll to position [1662, 0]
